Goal: Task Accomplishment & Management: Use online tool/utility

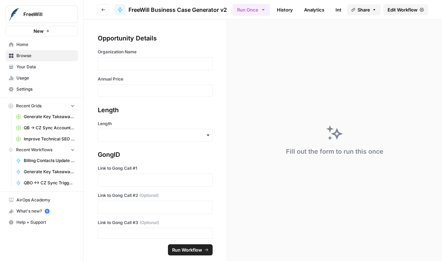
click at [164, 69] on div at bounding box center [155, 63] width 115 height 13
click at [164, 67] on p at bounding box center [155, 63] width 106 height 7
click at [156, 88] on input "Annual Price" at bounding box center [155, 91] width 106 height 6
click at [152, 133] on input "Length" at bounding box center [155, 135] width 106 height 7
click at [140, 93] on input "Annual Price" at bounding box center [155, 91] width 106 height 6
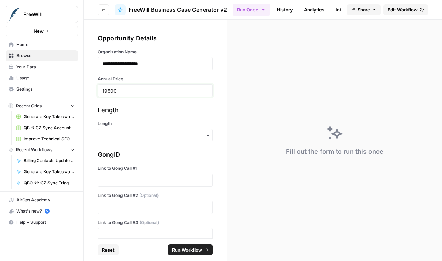
type input "19500"
click at [128, 127] on div "Length" at bounding box center [155, 131] width 115 height 21
click at [133, 137] on input "Length" at bounding box center [155, 135] width 106 height 7
click at [142, 171] on div "Short" at bounding box center [155, 167] width 114 height 13
click at [151, 192] on div "GongID Link to Gong Call #1 Link to Gong Call #2 (Optional) Link to Gong Call #…" at bounding box center [155, 195] width 115 height 91
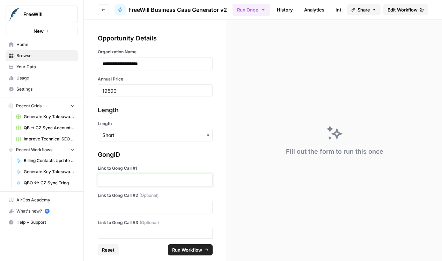
click at [162, 179] on p at bounding box center [155, 180] width 106 height 7
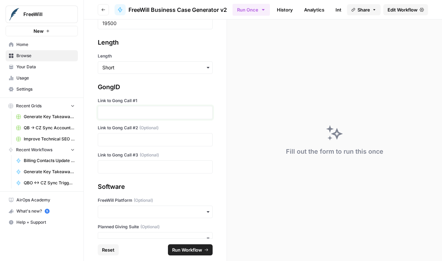
scroll to position [121, 0]
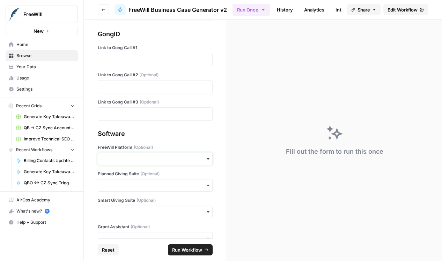
click at [161, 156] on input "FreeWill Platform (Optional)" at bounding box center [155, 159] width 106 height 7
click at [155, 179] on div "Yes" at bounding box center [155, 177] width 114 height 13
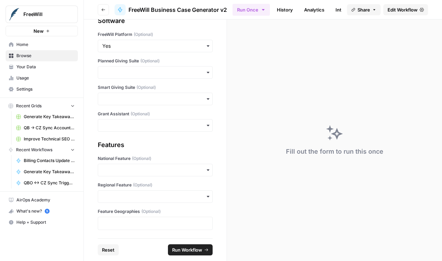
scroll to position [233, 0]
click at [161, 129] on input "Grant Assistant (Optional)" at bounding box center [155, 125] width 106 height 7
click at [158, 155] on div "No" at bounding box center [155, 157] width 114 height 13
click at [184, 196] on input "Regional Feature (Optional)" at bounding box center [155, 197] width 106 height 7
click at [179, 212] on div "Yes" at bounding box center [155, 215] width 114 height 13
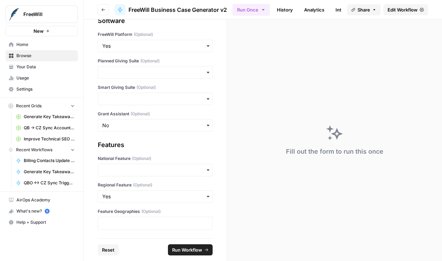
scroll to position [233, 0]
click at [170, 228] on p at bounding box center [155, 224] width 106 height 7
click at [252, 240] on div "Fill out the form to run this once" at bounding box center [334, 141] width 215 height 242
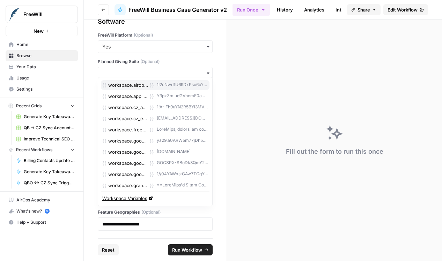
click at [176, 224] on p "**********" at bounding box center [155, 224] width 106 height 7
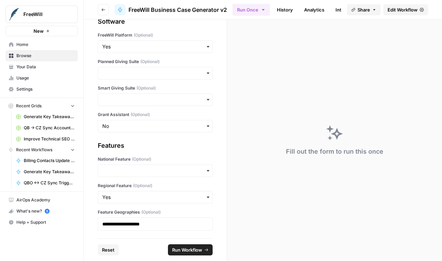
click at [246, 223] on div "Fill out the form to run this once" at bounding box center [334, 141] width 215 height 242
click at [180, 223] on p "**********" at bounding box center [155, 224] width 106 height 7
click at [252, 221] on div "Fill out the form to run this once" at bounding box center [334, 141] width 215 height 242
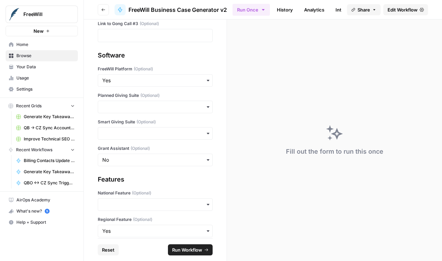
scroll to position [234, 0]
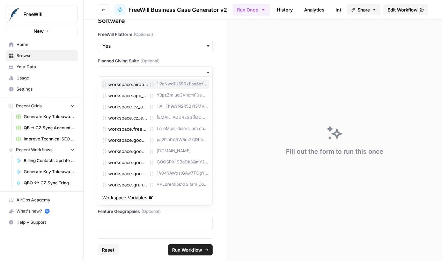
click at [207, 225] on icon "button" at bounding box center [207, 224] width 6 height 6
click at [137, 231] on div "**********" at bounding box center [155, 129] width 143 height 219
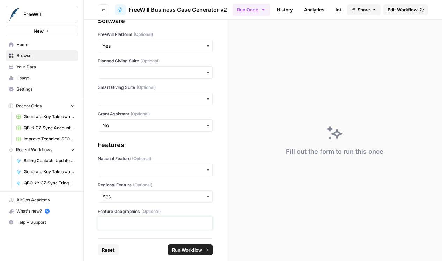
click at [138, 224] on p at bounding box center [155, 223] width 106 height 7
click at [244, 211] on div "Fill out the form to run this once" at bounding box center [334, 141] width 215 height 242
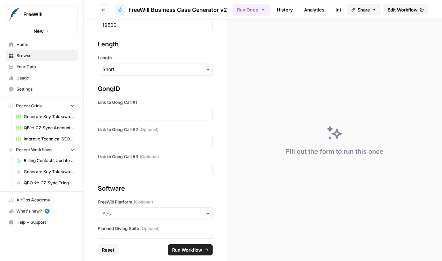
scroll to position [61, 0]
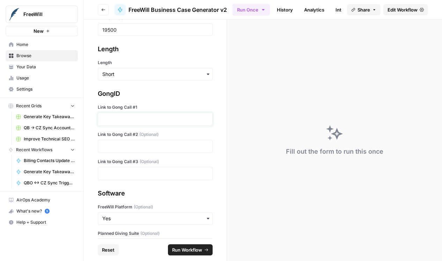
click at [178, 116] on p at bounding box center [155, 119] width 106 height 7
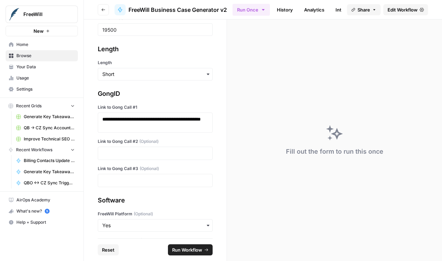
click at [157, 158] on div at bounding box center [155, 153] width 115 height 13
click at [166, 155] on p at bounding box center [155, 153] width 106 height 7
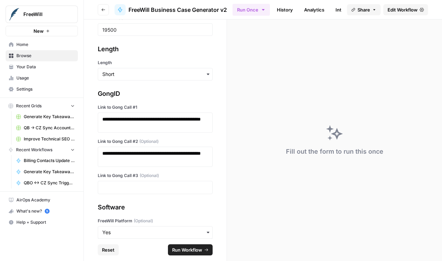
click at [144, 182] on div at bounding box center [155, 187] width 115 height 13
click at [142, 188] on p at bounding box center [155, 187] width 106 height 7
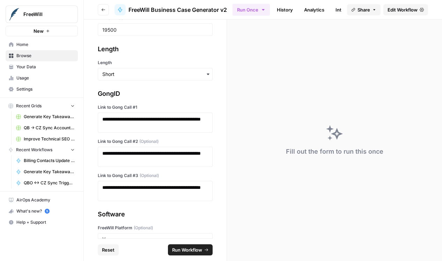
click at [230, 198] on div "Fill out the form to run this once" at bounding box center [334, 141] width 215 height 242
click at [194, 249] on span "Run Workflow" at bounding box center [187, 250] width 30 height 7
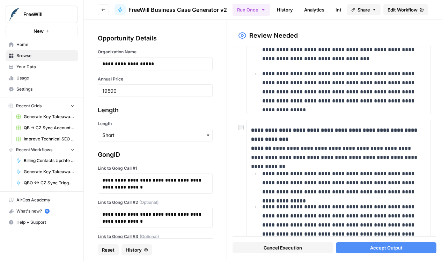
scroll to position [386, 0]
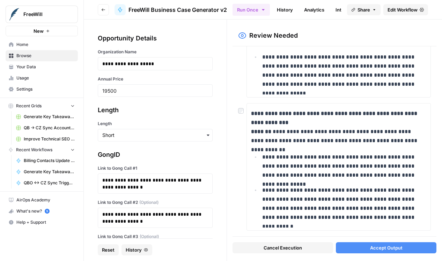
click at [362, 249] on button "Accept Output" at bounding box center [386, 248] width 100 height 11
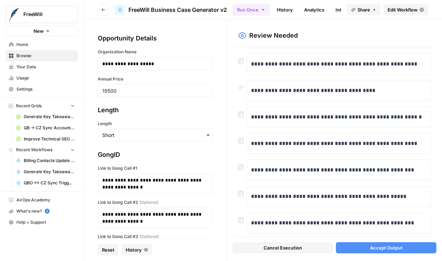
scroll to position [745, 0]
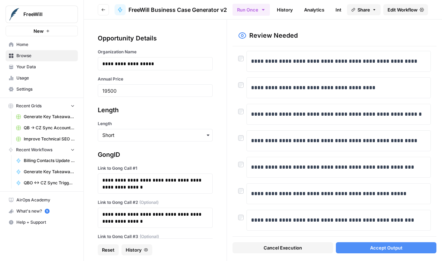
click at [352, 241] on div "Cancel Execution Accept Output" at bounding box center [334, 246] width 204 height 19
click at [352, 245] on button "Accept Output" at bounding box center [386, 248] width 100 height 11
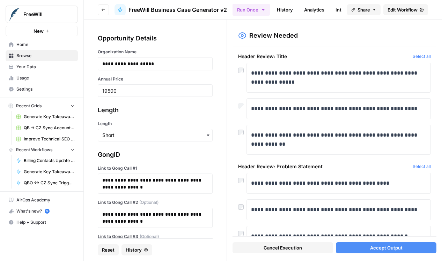
scroll to position [64, 0]
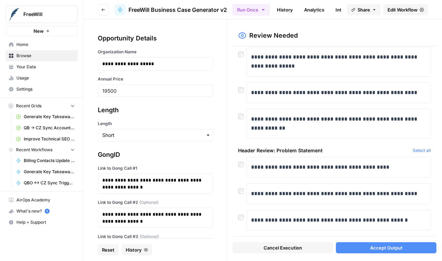
click at [368, 247] on button "Accept Output" at bounding box center [386, 248] width 100 height 11
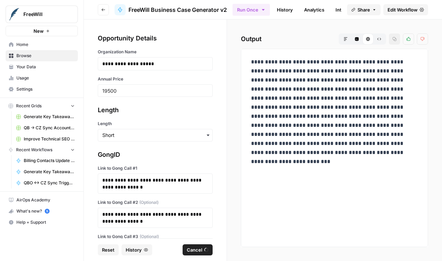
click at [308, 106] on p "**********" at bounding box center [334, 108] width 167 height 100
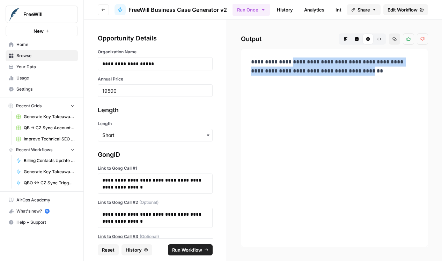
drag, startPoint x: 346, startPoint y: 81, endPoint x: 254, endPoint y: 74, distance: 92.7
click at [254, 74] on p "**********" at bounding box center [334, 71] width 167 height 27
copy p "**********"
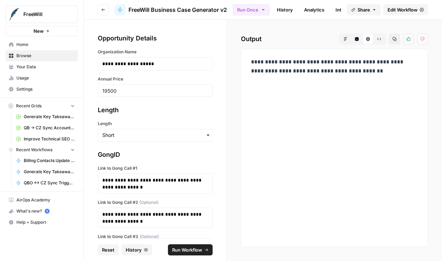
click at [322, 140] on div "**********" at bounding box center [334, 148] width 175 height 187
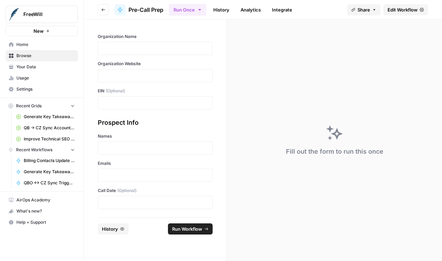
click at [356, 74] on div "Fill out the form to run this once" at bounding box center [334, 141] width 215 height 242
click at [174, 42] on div "Organization Name" at bounding box center [155, 44] width 115 height 22
click at [167, 50] on p at bounding box center [155, 48] width 106 height 7
click at [155, 73] on p at bounding box center [155, 75] width 106 height 7
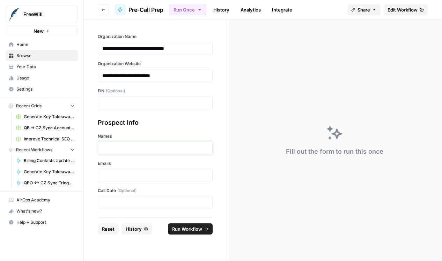
click at [137, 149] on p at bounding box center [155, 148] width 106 height 7
click at [131, 175] on p at bounding box center [155, 175] width 106 height 7
click at [141, 151] on p at bounding box center [155, 148] width 106 height 7
click at [197, 225] on button "Run Workflow" at bounding box center [190, 229] width 45 height 11
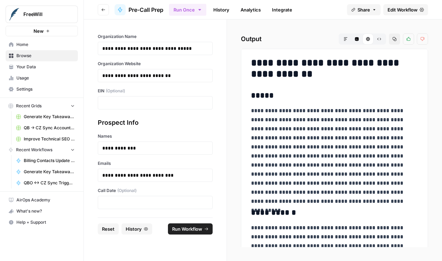
click at [319, 119] on p "**********" at bounding box center [334, 151] width 167 height 91
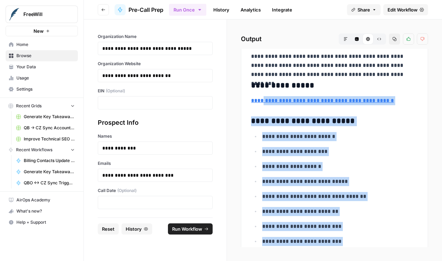
scroll to position [244, 0]
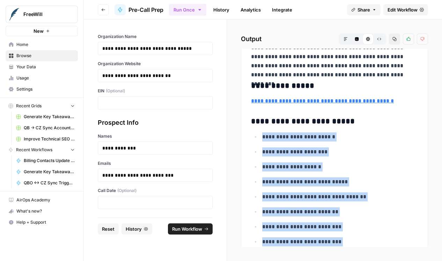
drag, startPoint x: 338, startPoint y: 190, endPoint x: 263, endPoint y: 135, distance: 93.0
click at [263, 135] on ul "**********" at bounding box center [334, 204] width 167 height 144
copy ul "**********"
click at [370, 135] on p "**********" at bounding box center [340, 137] width 156 height 9
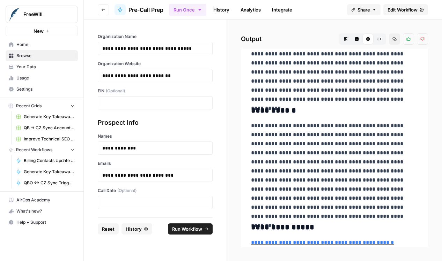
scroll to position [0, 0]
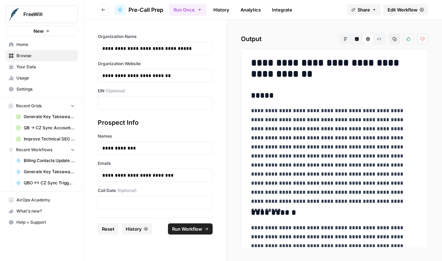
click at [385, 142] on p "**********" at bounding box center [334, 151] width 167 height 91
